Goal: Transaction & Acquisition: Book appointment/travel/reservation

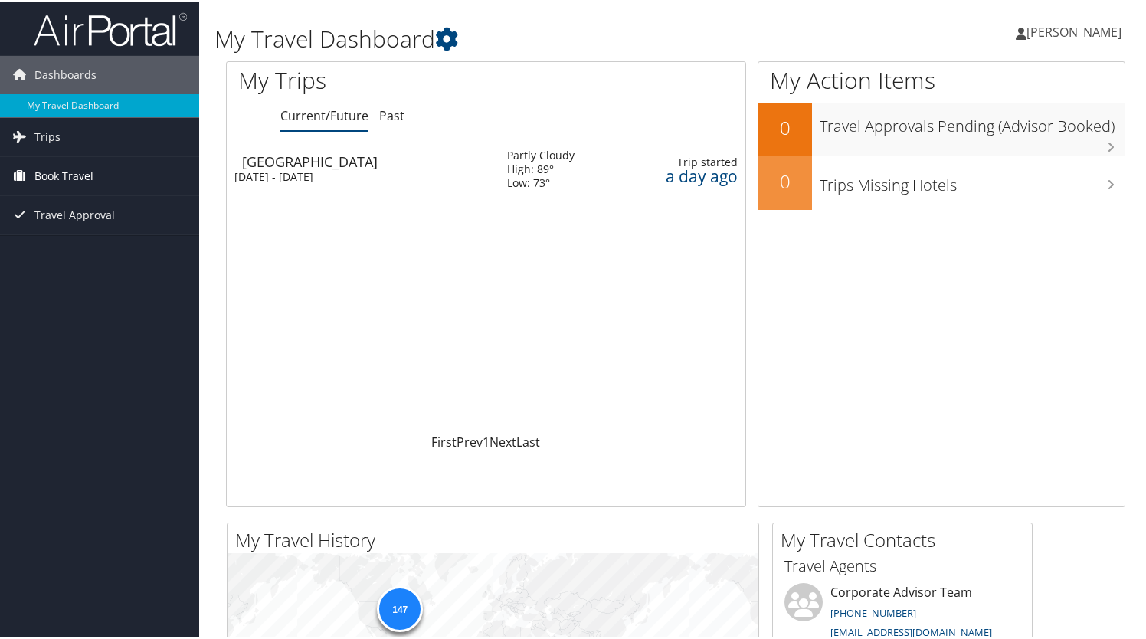
click at [81, 177] on span "Book Travel" at bounding box center [63, 174] width 59 height 38
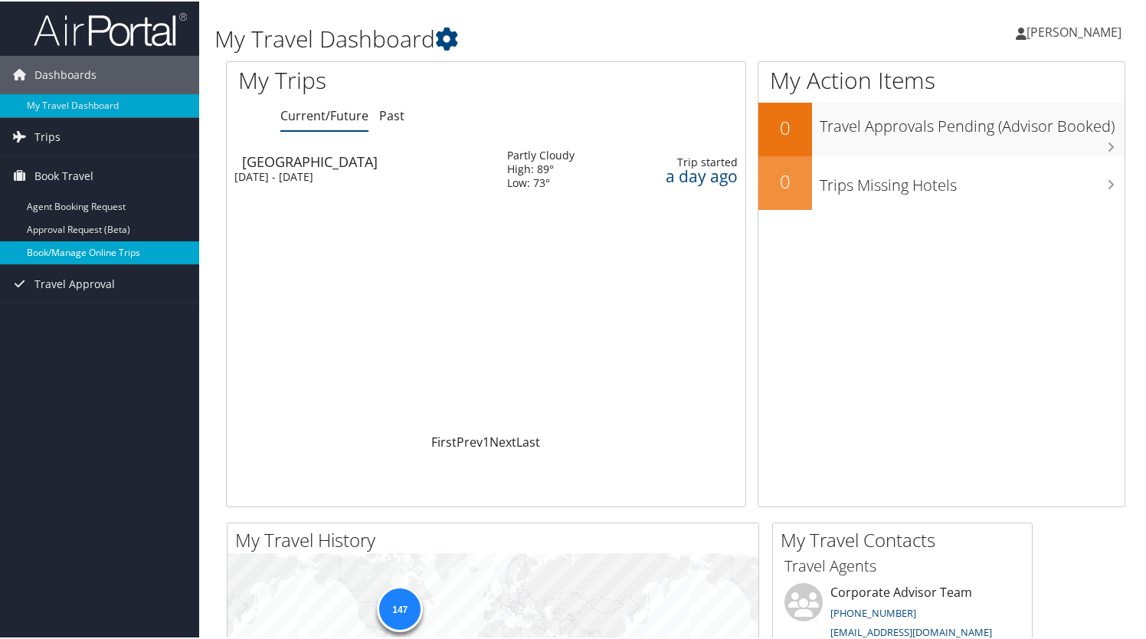
click at [68, 249] on link "Book/Manage Online Trips" at bounding box center [99, 251] width 199 height 23
